Goal: Transaction & Acquisition: Purchase product/service

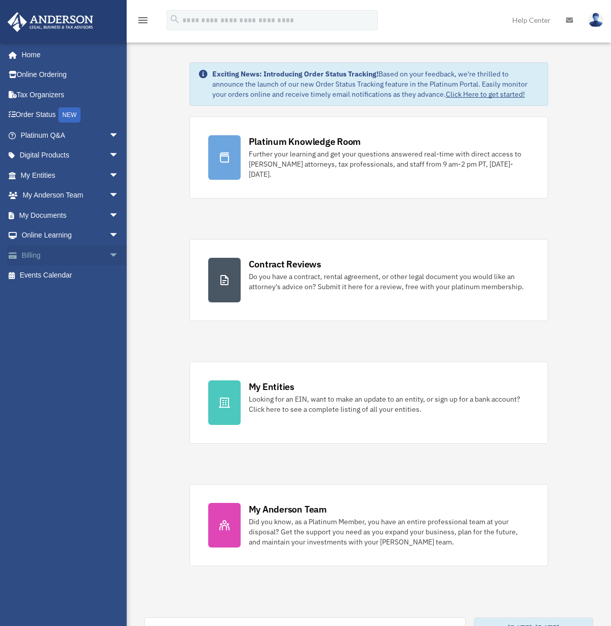
click at [26, 259] on link "Billing arrow_drop_down" at bounding box center [70, 255] width 127 height 20
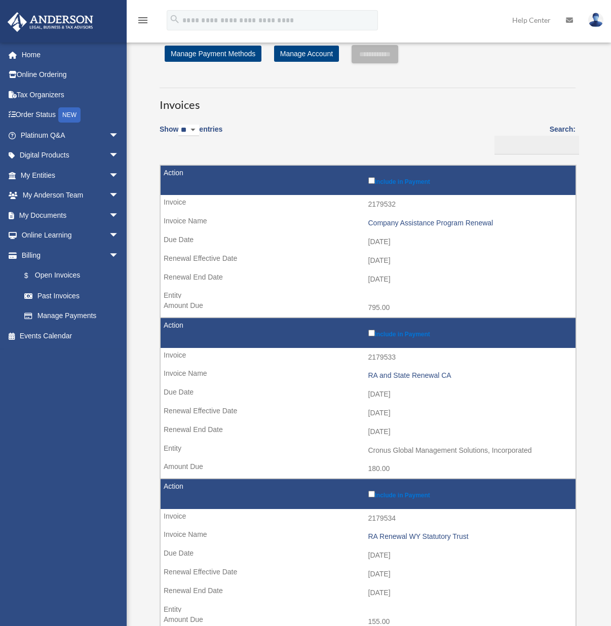
scroll to position [18, 0]
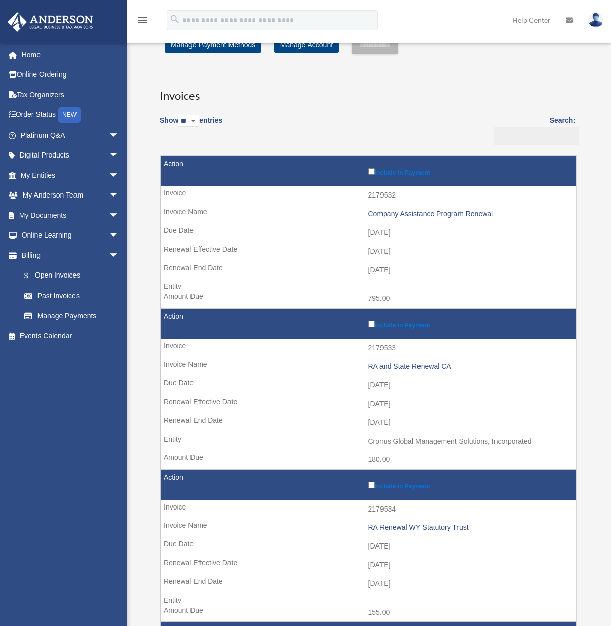
click at [372, 233] on td "[DATE]" at bounding box center [368, 232] width 415 height 19
drag, startPoint x: 405, startPoint y: 230, endPoint x: 365, endPoint y: 230, distance: 39.5
click at [365, 230] on td "[DATE]" at bounding box center [368, 232] width 415 height 19
copy td "[DATE]"
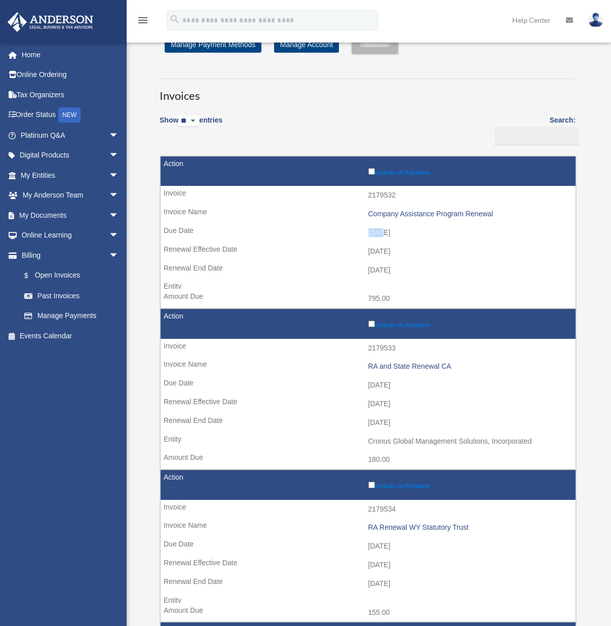
drag, startPoint x: 409, startPoint y: 253, endPoint x: 360, endPoint y: 251, distance: 48.6
click at [360, 251] on td "[DATE]" at bounding box center [368, 251] width 415 height 19
copy td "[DATE]"
drag, startPoint x: 405, startPoint y: 270, endPoint x: 365, endPoint y: 270, distance: 40.0
click at [365, 270] on td "[DATE]" at bounding box center [368, 270] width 415 height 19
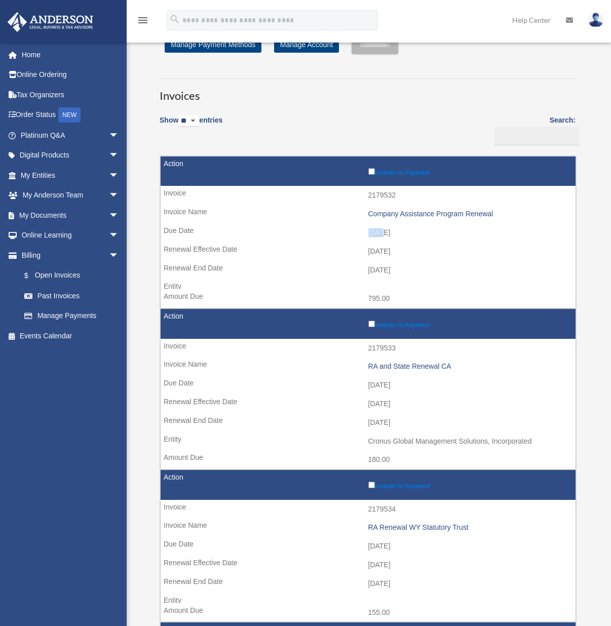
copy td "[DATE]"
drag, startPoint x: 363, startPoint y: 385, endPoint x: 418, endPoint y: 385, distance: 55.2
click at [418, 385] on td "[DATE]" at bounding box center [368, 385] width 415 height 19
copy td "[DATE]"
drag, startPoint x: 356, startPoint y: 404, endPoint x: 419, endPoint y: 404, distance: 62.8
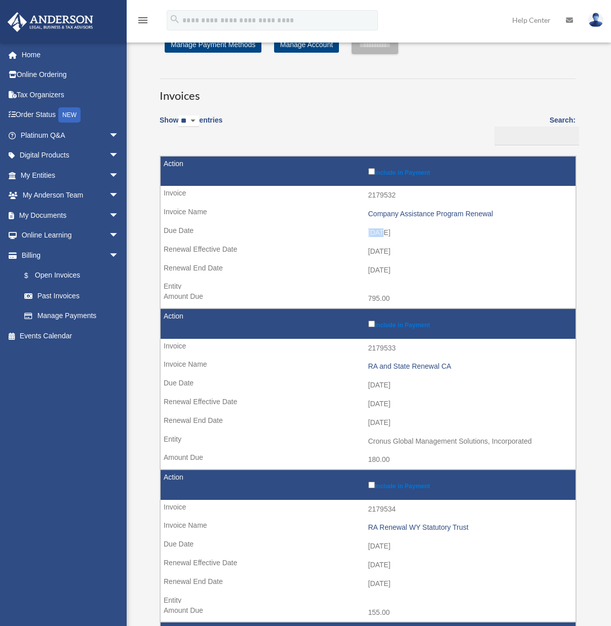
click at [419, 404] on td "[DATE]" at bounding box center [368, 404] width 415 height 19
copy td "[DATE]"
drag, startPoint x: 362, startPoint y: 424, endPoint x: 406, endPoint y: 424, distance: 44.6
click at [437, 425] on td "[DATE]" at bounding box center [368, 422] width 415 height 19
copy td "[DATE]"
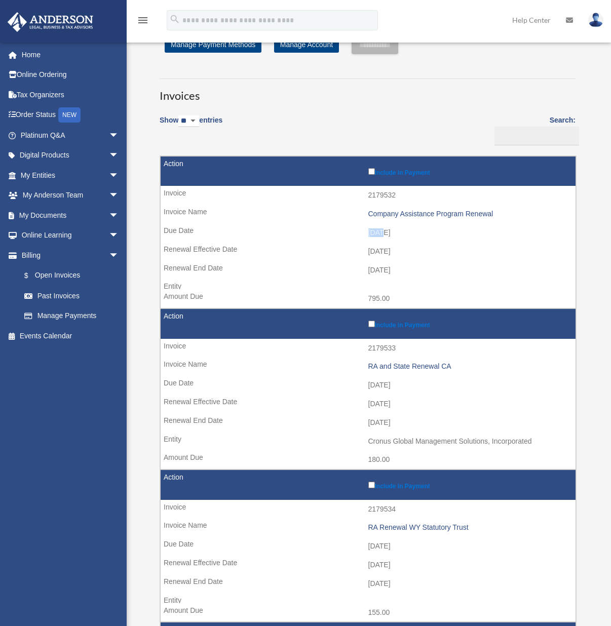
drag, startPoint x: 362, startPoint y: 548, endPoint x: 424, endPoint y: 541, distance: 62.8
click at [428, 542] on td "[DATE]" at bounding box center [368, 546] width 415 height 19
copy td "[DATE]"
drag, startPoint x: 367, startPoint y: 564, endPoint x: 425, endPoint y: 565, distance: 58.8
click at [431, 565] on td "[DATE]" at bounding box center [368, 565] width 415 height 19
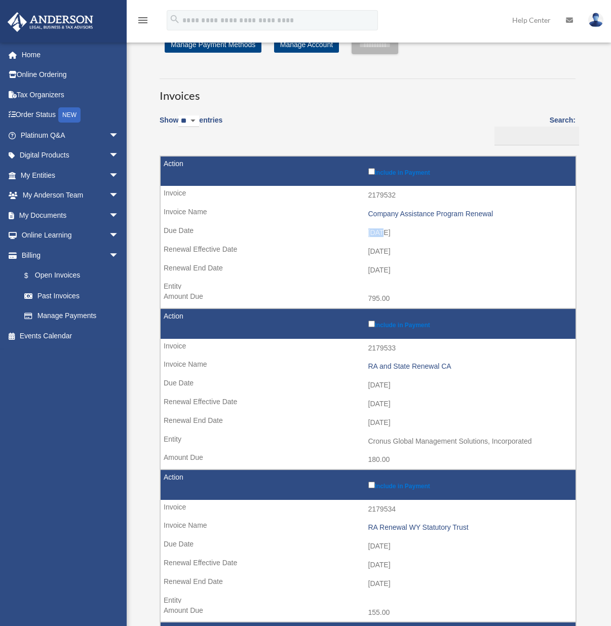
copy td "[DATE]"
drag, startPoint x: 362, startPoint y: 583, endPoint x: 440, endPoint y: 578, distance: 78.7
click at [449, 575] on td "[DATE]" at bounding box center [368, 583] width 415 height 19
copy td "[DATE]"
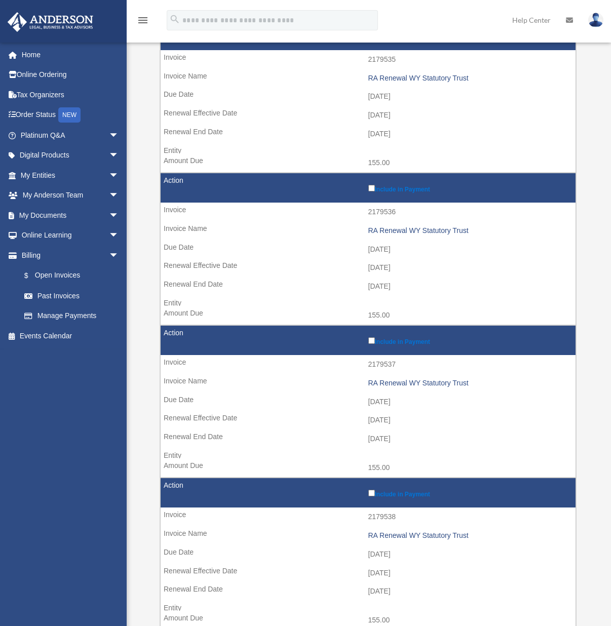
scroll to position [622, 0]
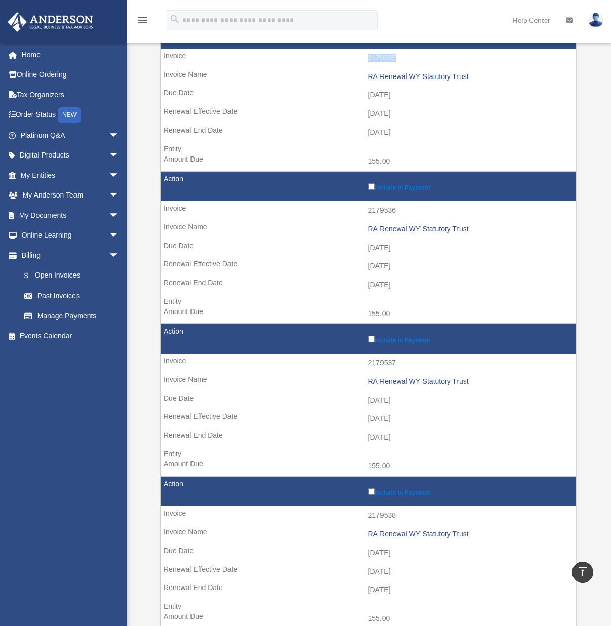
drag, startPoint x: 365, startPoint y: 59, endPoint x: 404, endPoint y: 59, distance: 39.0
click at [404, 59] on td "2179535" at bounding box center [368, 58] width 415 height 19
copy td "2179535"
drag, startPoint x: 368, startPoint y: 80, endPoint x: 470, endPoint y: 78, distance: 102.3
click at [470, 78] on div "RA Renewal WY Statutory Trust" at bounding box center [469, 76] width 203 height 9
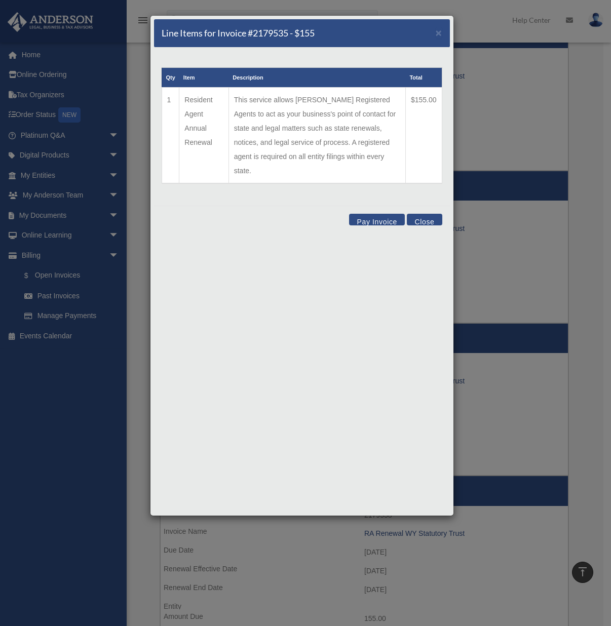
click at [422, 214] on button "Close" at bounding box center [424, 220] width 35 height 12
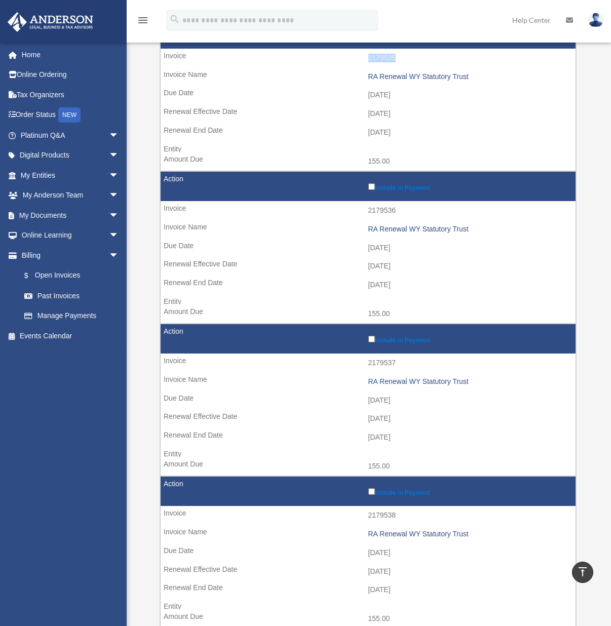
drag, startPoint x: 364, startPoint y: 95, endPoint x: 422, endPoint y: 97, distance: 58.3
click at [422, 97] on td "[DATE]" at bounding box center [368, 95] width 415 height 19
drag, startPoint x: 365, startPoint y: 115, endPoint x: 423, endPoint y: 118, distance: 58.8
click at [423, 118] on td "[DATE]" at bounding box center [368, 113] width 415 height 19
drag, startPoint x: 359, startPoint y: 135, endPoint x: 440, endPoint y: 133, distance: 80.5
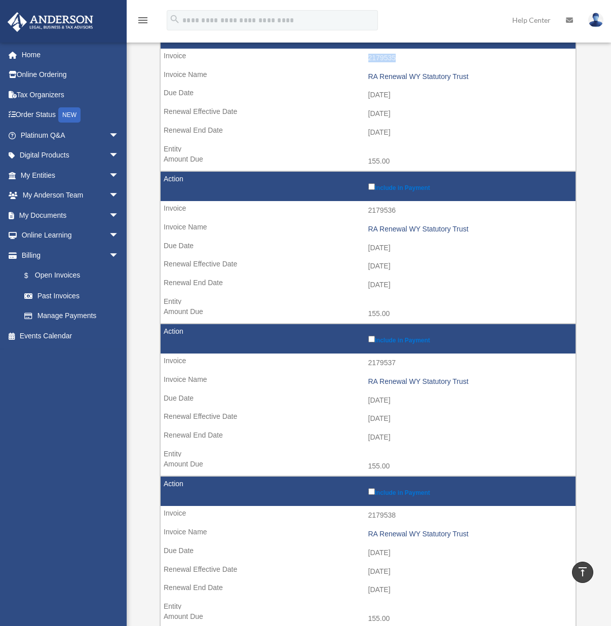
click at [440, 133] on td "[DATE]" at bounding box center [368, 132] width 415 height 19
drag, startPoint x: 364, startPoint y: 162, endPoint x: 417, endPoint y: 160, distance: 53.7
click at [417, 160] on td "155.00" at bounding box center [368, 161] width 415 height 19
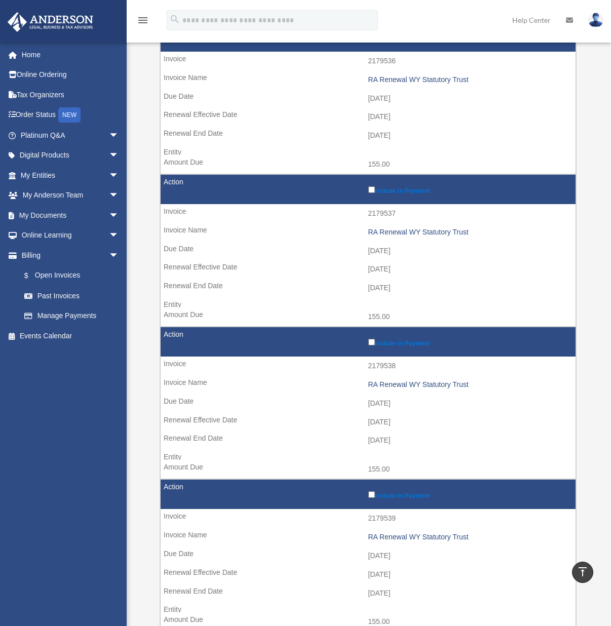
scroll to position [775, 0]
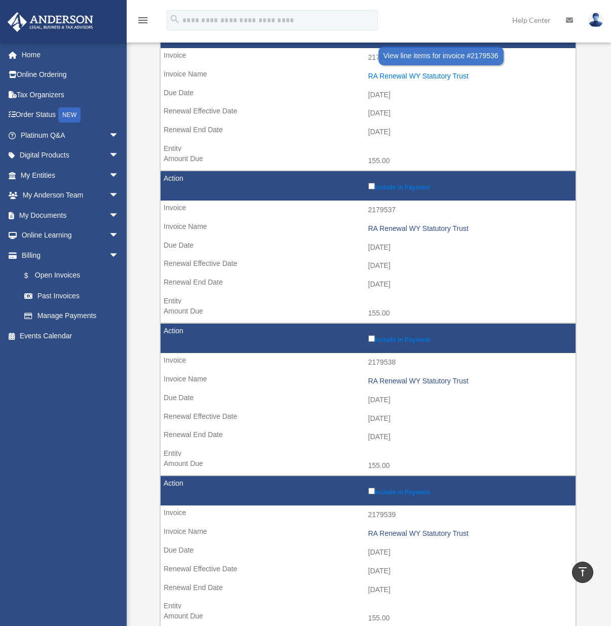
drag, startPoint x: 368, startPoint y: 76, endPoint x: 480, endPoint y: 75, distance: 111.9
click at [480, 75] on div "RA Renewal WY Statutory Trust" at bounding box center [469, 76] width 203 height 9
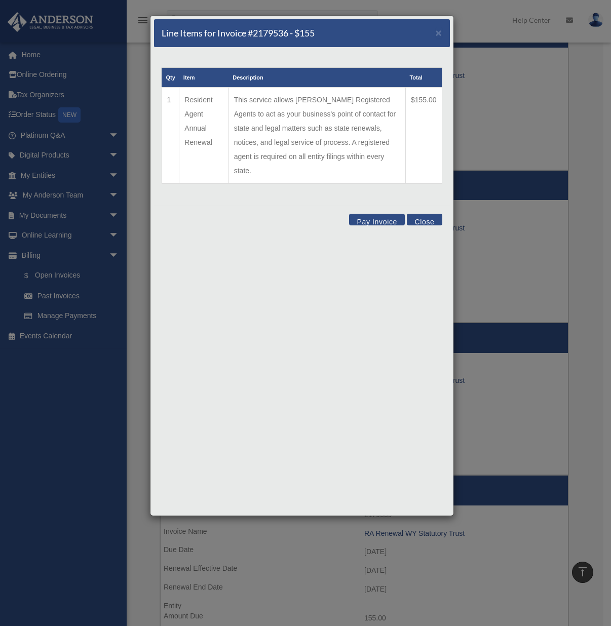
click at [421, 214] on button "Close" at bounding box center [424, 220] width 35 height 12
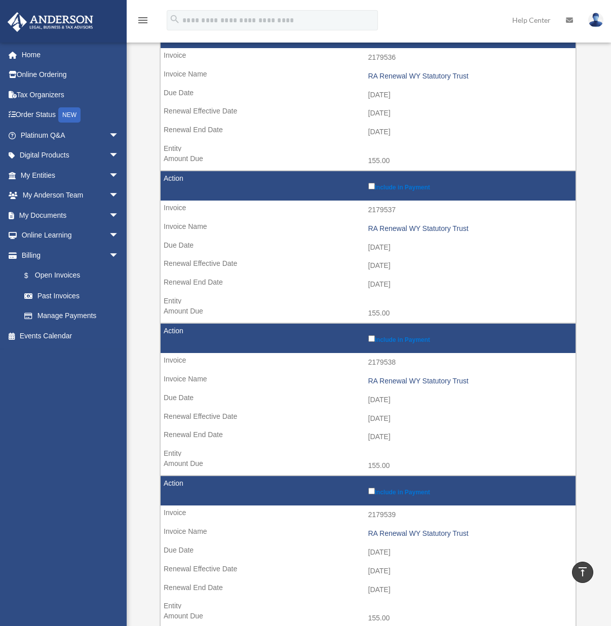
drag, startPoint x: 363, startPoint y: 94, endPoint x: 411, endPoint y: 94, distance: 48.6
click at [411, 94] on td "[DATE]" at bounding box center [368, 95] width 415 height 19
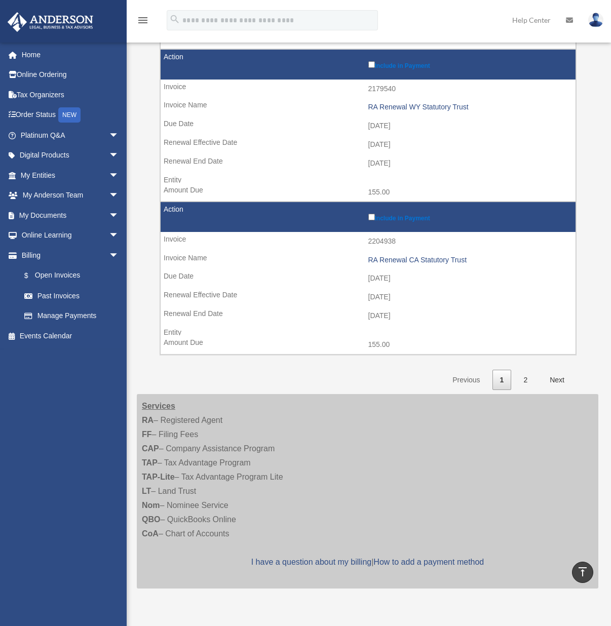
scroll to position [1357, 0]
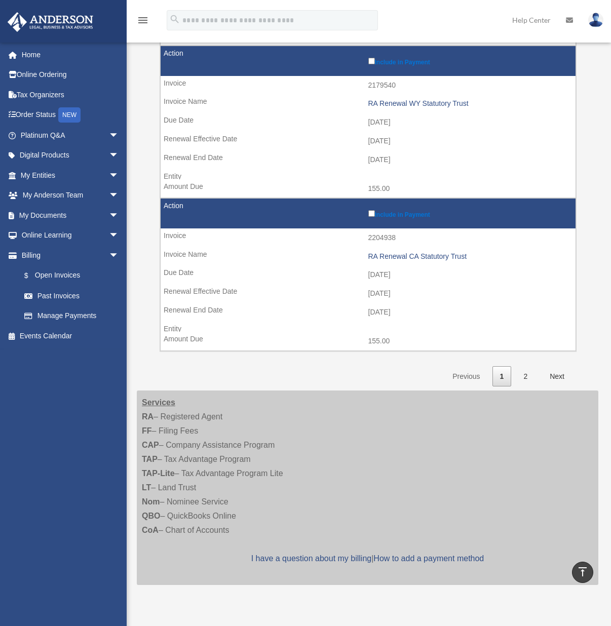
drag, startPoint x: 362, startPoint y: 275, endPoint x: 410, endPoint y: 272, distance: 47.7
click at [410, 272] on td "[DATE]" at bounding box center [368, 274] width 415 height 19
drag, startPoint x: 366, startPoint y: 292, endPoint x: 404, endPoint y: 294, distance: 38.0
click at [404, 294] on td "[DATE]" at bounding box center [368, 293] width 415 height 19
drag, startPoint x: 362, startPoint y: 314, endPoint x: 425, endPoint y: 312, distance: 63.3
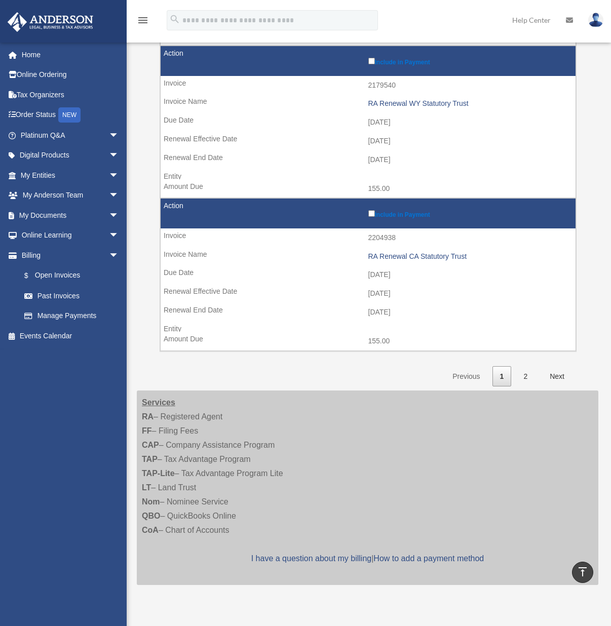
click at [425, 312] on td "[DATE]" at bounding box center [368, 312] width 415 height 19
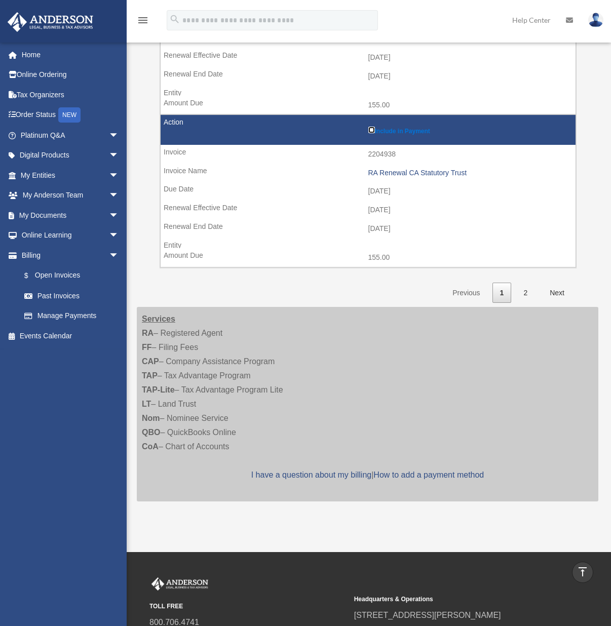
scroll to position [1441, 0]
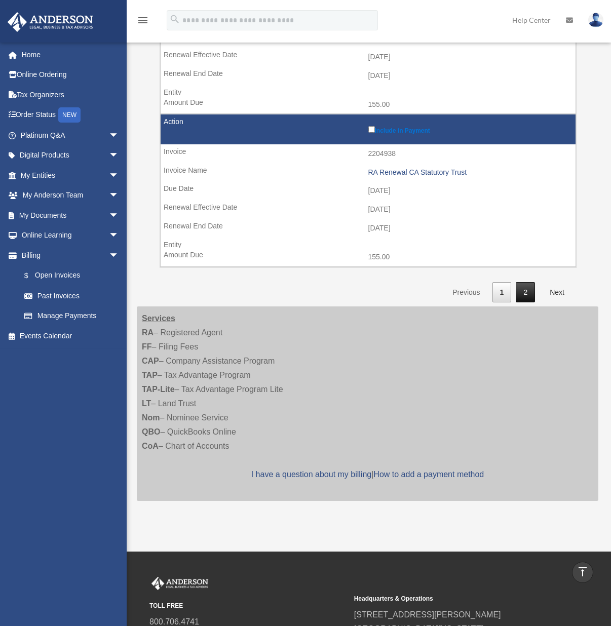
click at [523, 291] on link "2" at bounding box center [525, 292] width 19 height 21
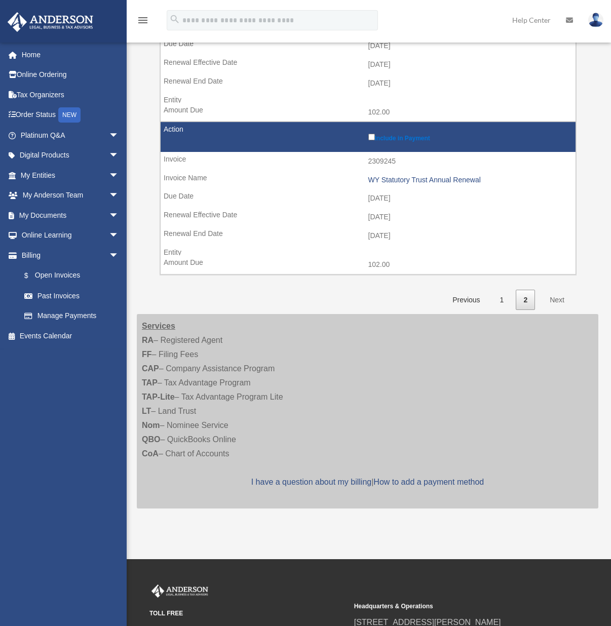
scroll to position [1434, 0]
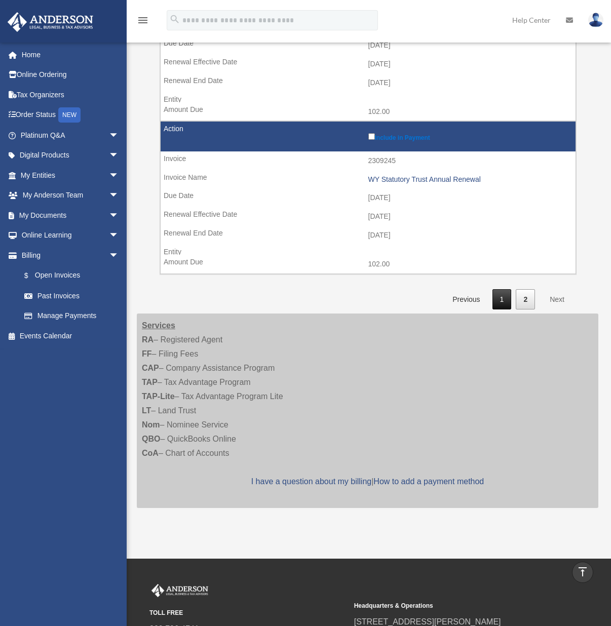
click at [501, 297] on link "1" at bounding box center [501, 299] width 19 height 21
click at [523, 302] on link "2" at bounding box center [525, 299] width 19 height 21
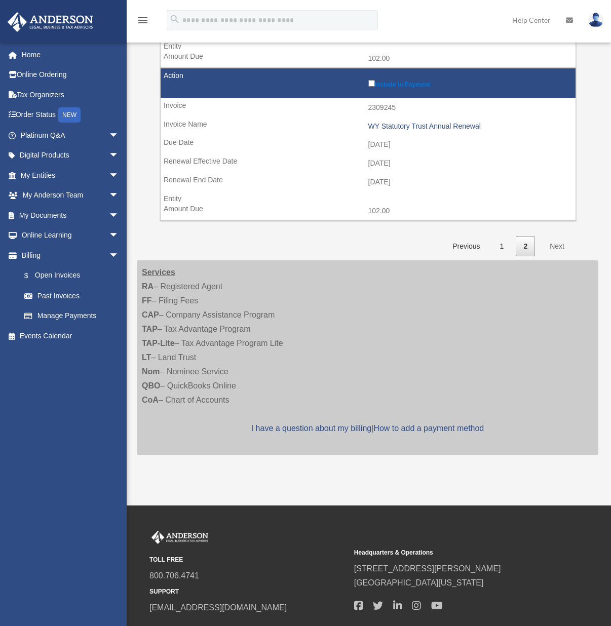
scroll to position [1519, 0]
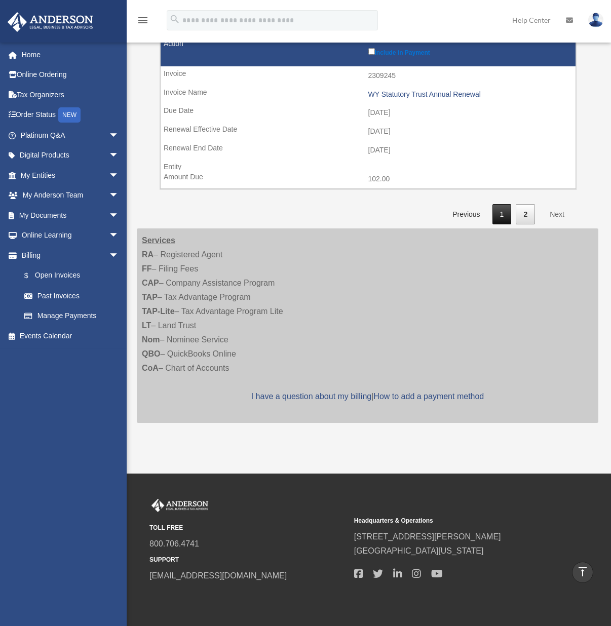
click at [500, 214] on link "1" at bounding box center [501, 214] width 19 height 21
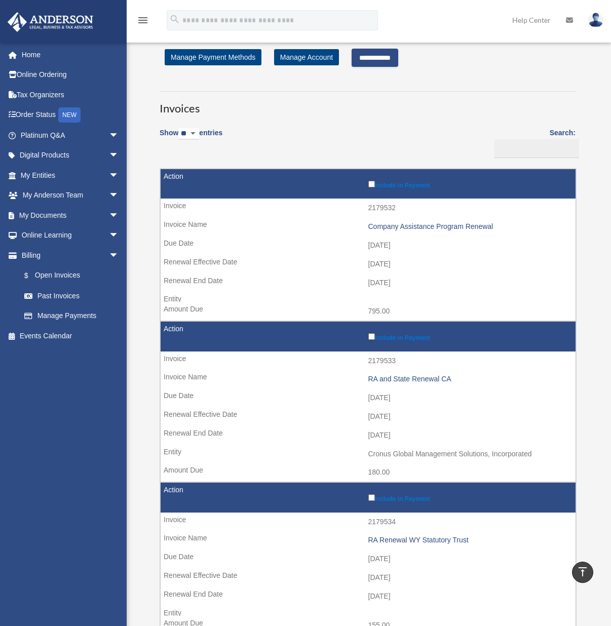
scroll to position [0, 0]
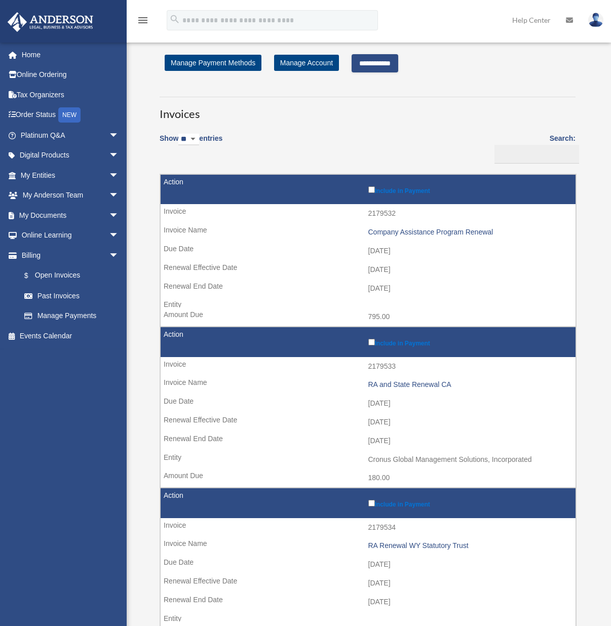
click at [381, 65] on input "**********" at bounding box center [374, 63] width 47 height 18
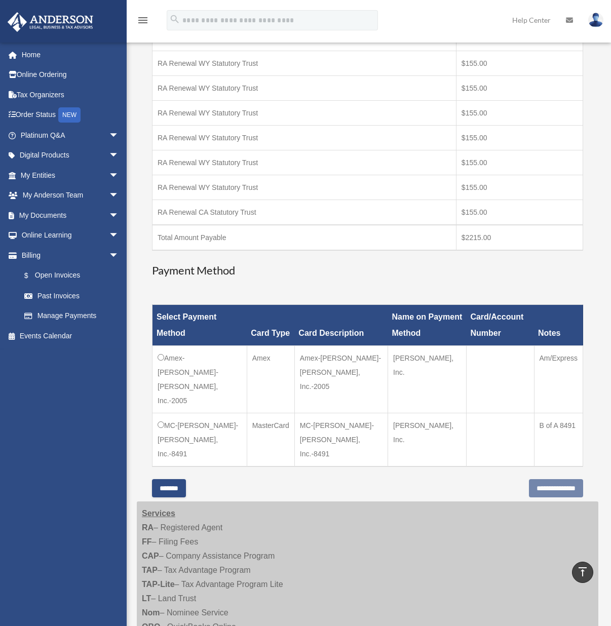
scroll to position [252, 0]
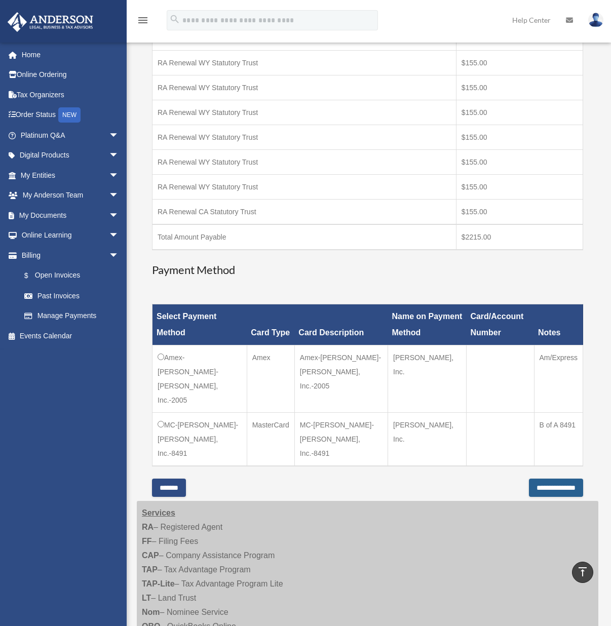
click at [548, 479] on input "**********" at bounding box center [556, 488] width 54 height 18
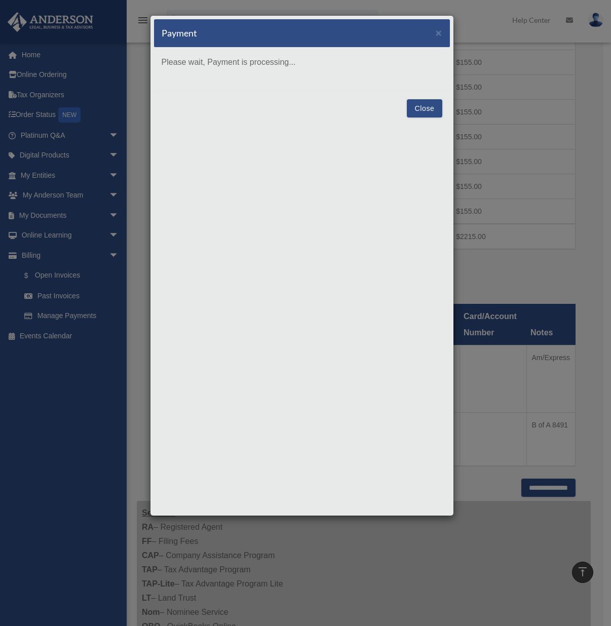
click at [426, 106] on button "Close" at bounding box center [424, 108] width 35 height 18
